Goal: Find contact information

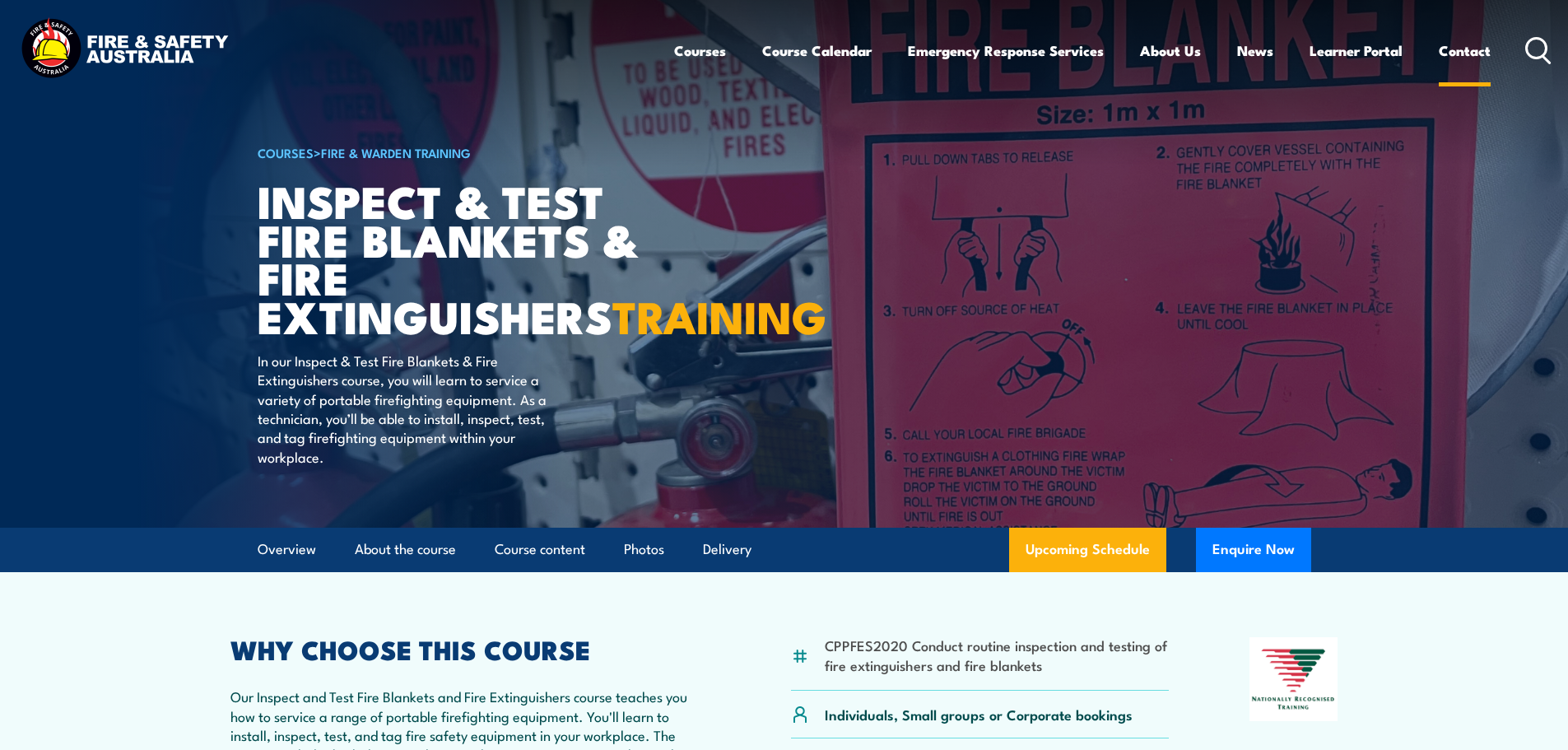
click at [1461, 52] on link "Contact" at bounding box center [1464, 50] width 52 height 44
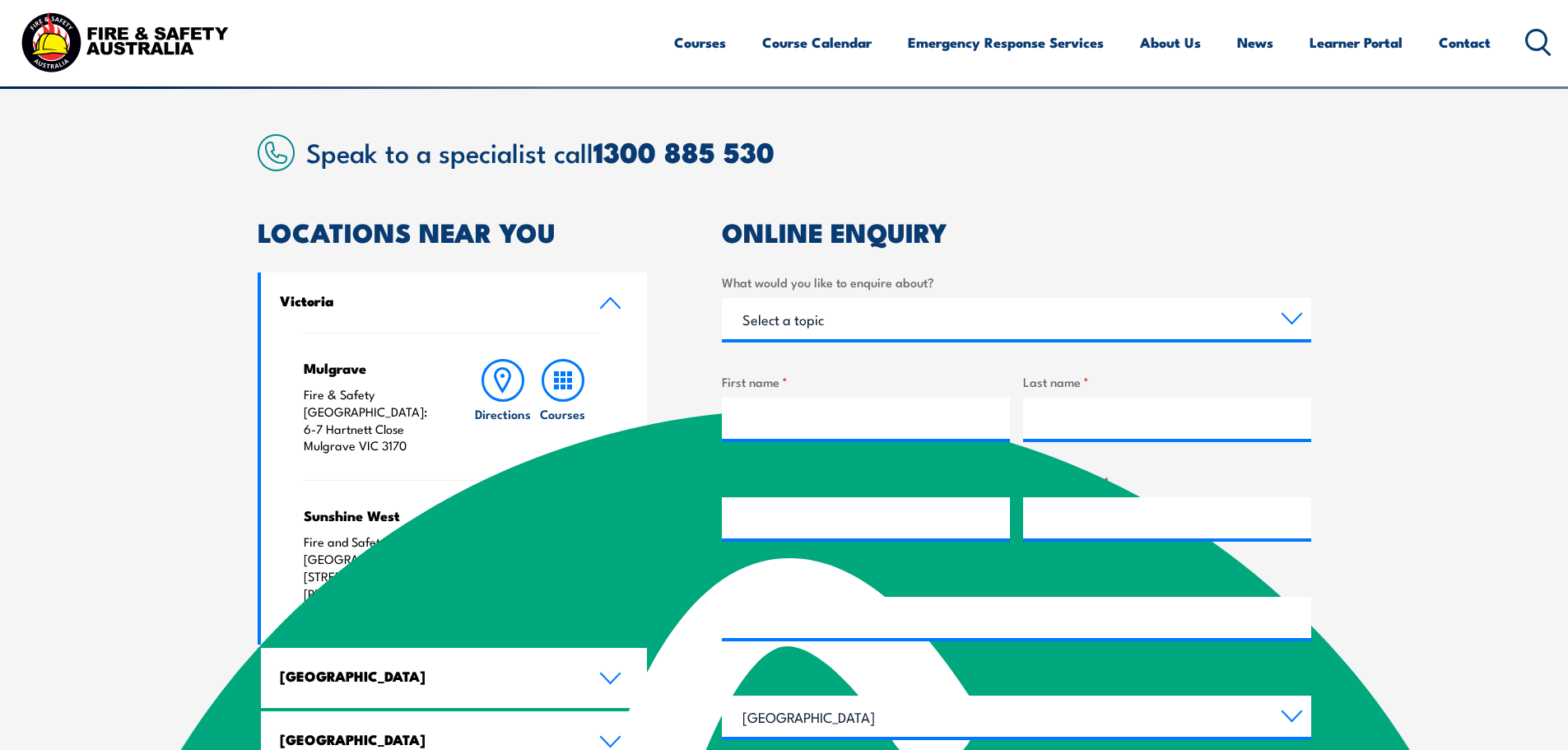
scroll to position [412, 0]
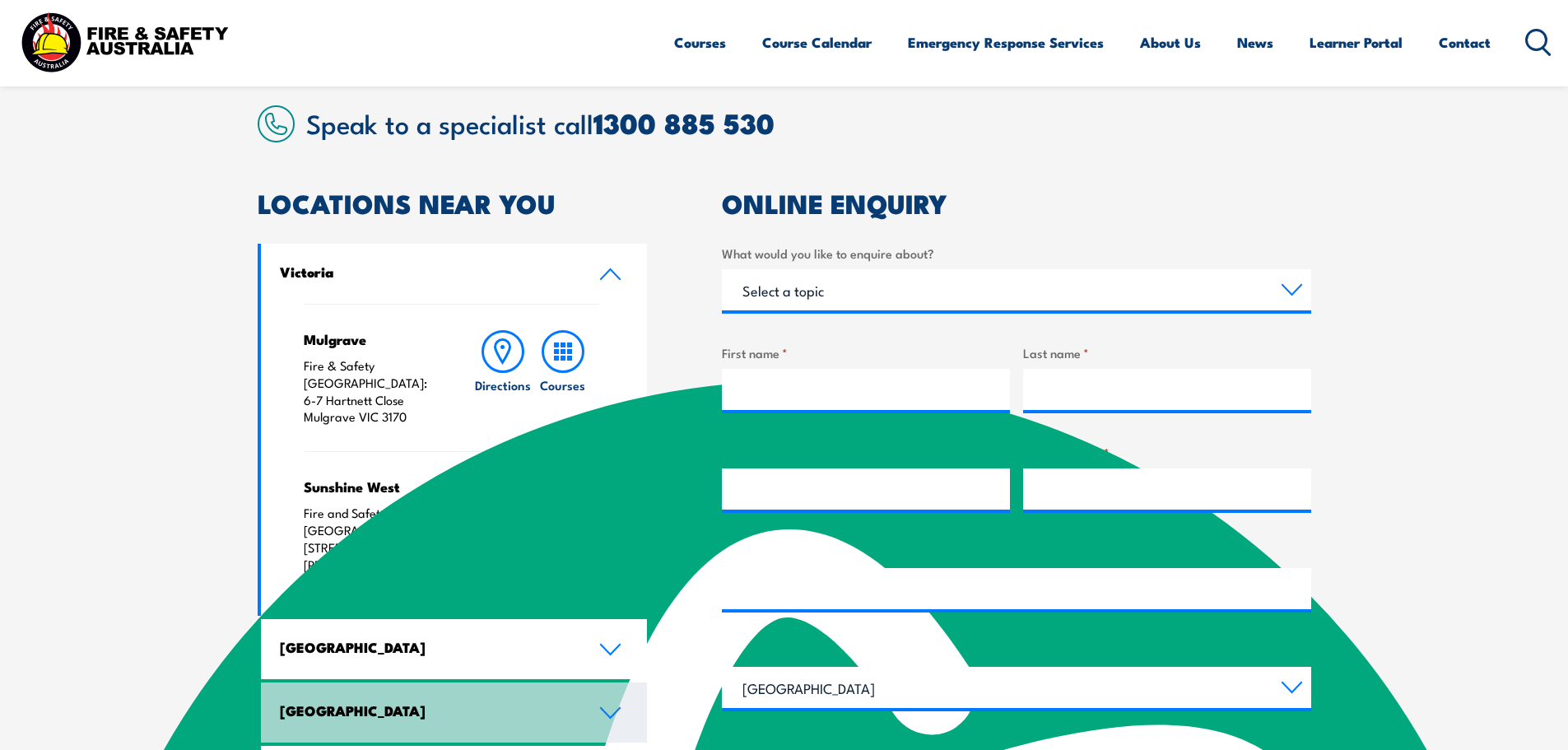
click at [530, 683] on link "Queensland" at bounding box center [454, 712] width 387 height 60
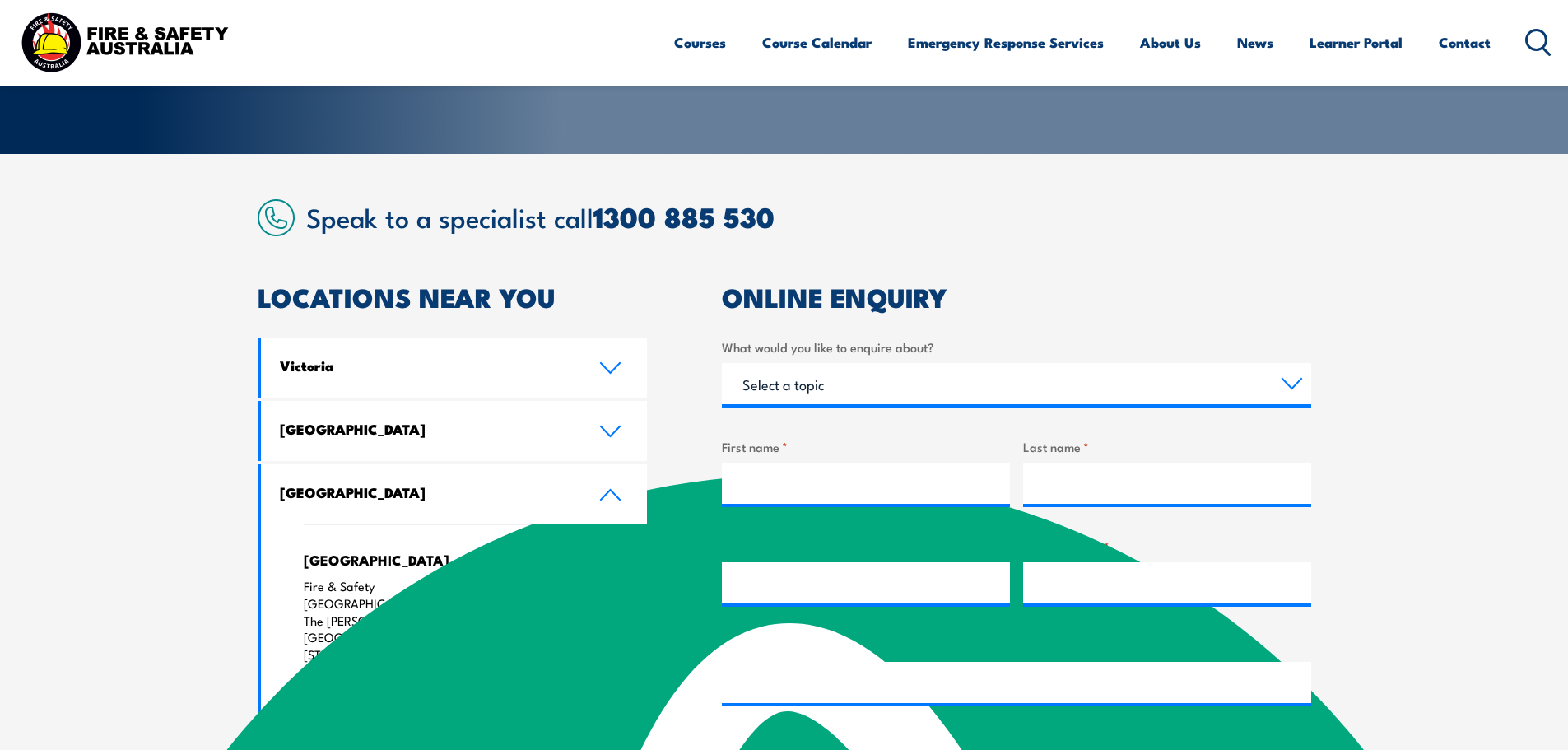
scroll to position [247, 0]
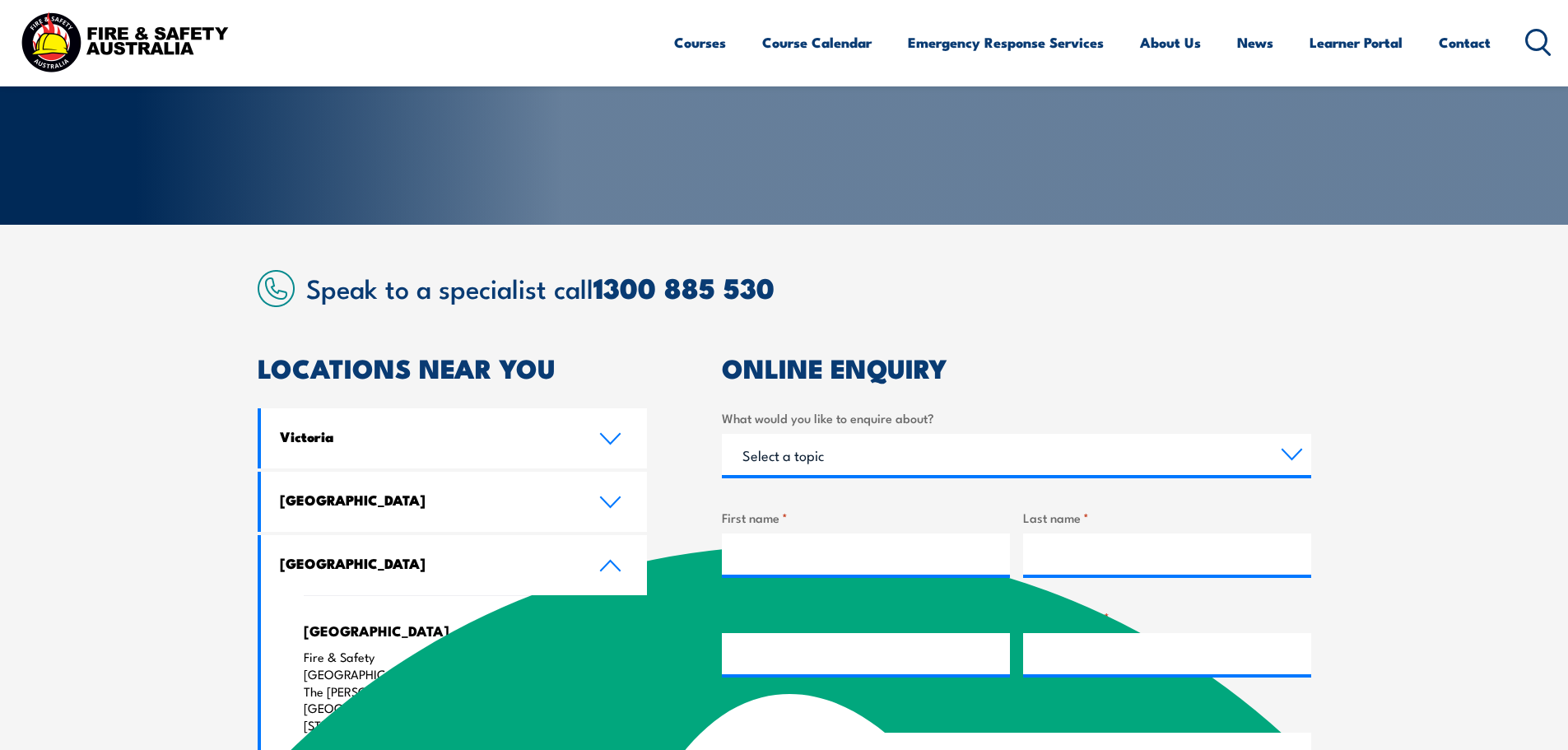
click at [456, 556] on h4 "Queensland" at bounding box center [426, 563] width 295 height 18
